Goal: Information Seeking & Learning: Stay updated

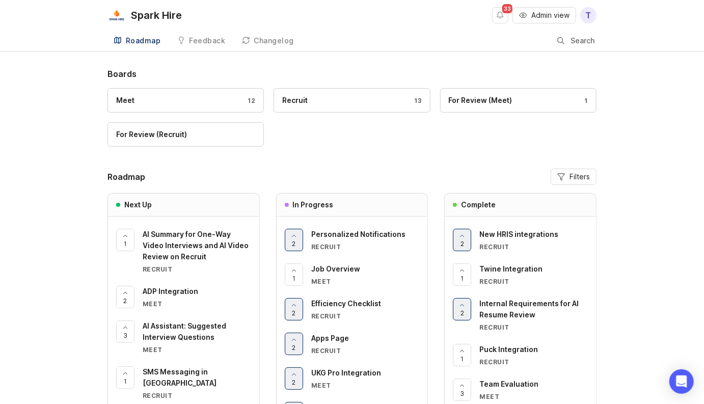
click at [298, 145] on div "Meet 12 Recruit 13 For Review (Meet) 1 For Review (Recruit)" at bounding box center [351, 122] width 489 height 68
click at [386, 163] on div "Boards Meet 12 Recruit 13 For Review (Meet) 1 For Review (Recruit) Roadmap Filt…" at bounding box center [351, 258] width 489 height 380
click at [281, 40] on div "Changelog" at bounding box center [274, 40] width 40 height 7
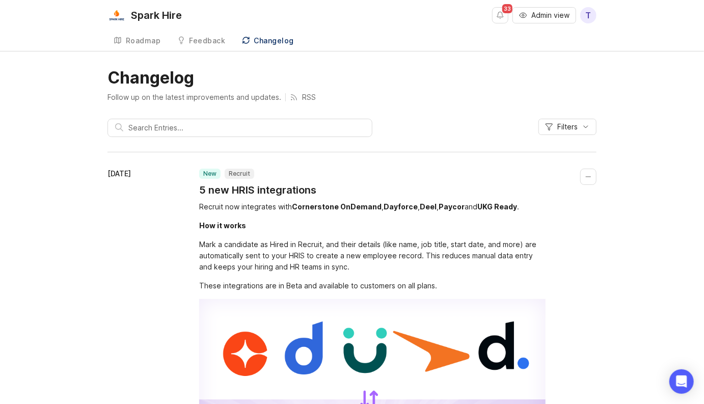
click at [287, 123] on input "text" at bounding box center [246, 127] width 236 height 11
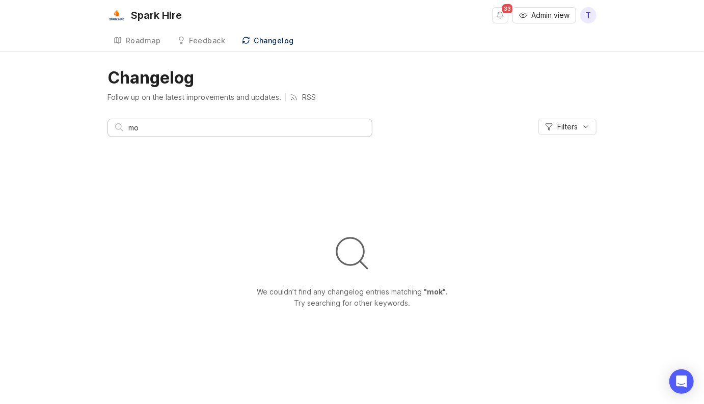
type input "m"
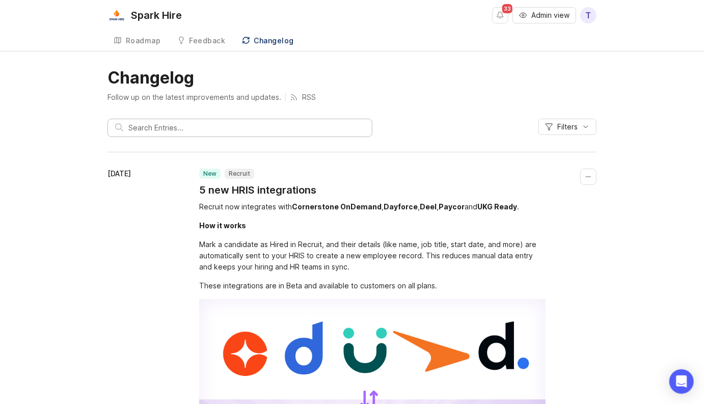
click at [379, 114] on header "Changelog Follow up on the latest improvements and updates. RSS Filters" at bounding box center [351, 106] width 489 height 77
